Goal: Complete application form

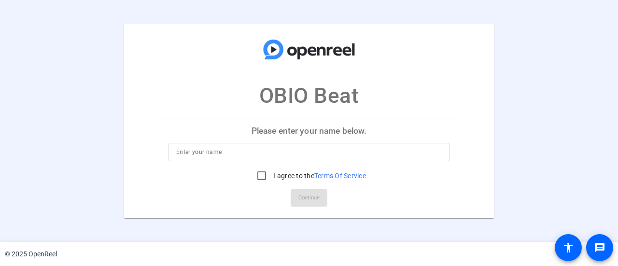
click at [290, 150] on input at bounding box center [308, 152] width 265 height 12
type input "Andrew Taylor"
click at [257, 177] on input "I agree to the Terms Of Service" at bounding box center [261, 175] width 19 height 19
checkbox input "true"
click at [311, 201] on span "Continue" at bounding box center [308, 198] width 21 height 14
